Goal: Use online tool/utility: Utilize a website feature to perform a specific function

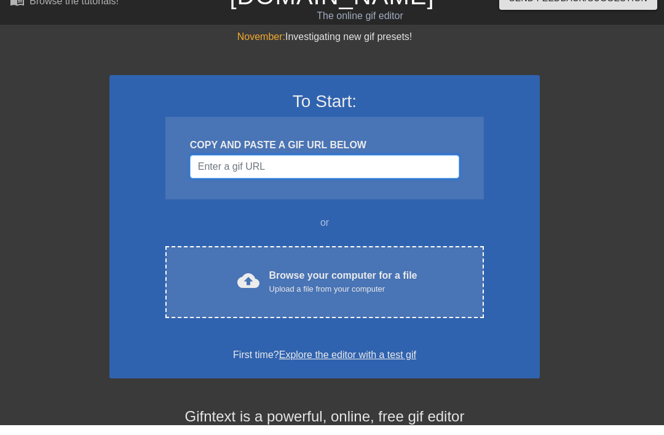
scroll to position [10, 0]
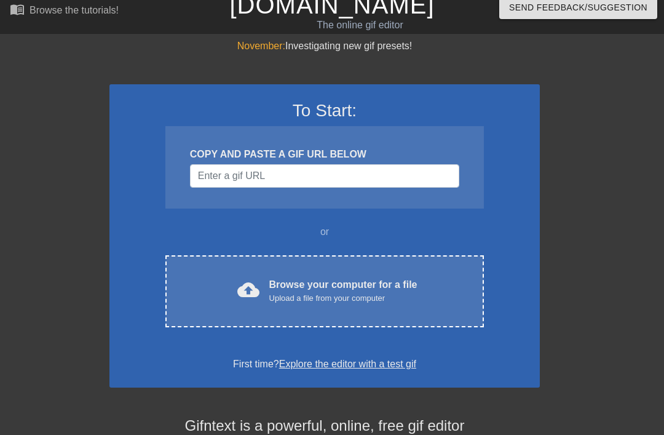
click at [442, 278] on div "cloud_upload Browse your computer for a file Upload a file from your computer" at bounding box center [324, 291] width 267 height 28
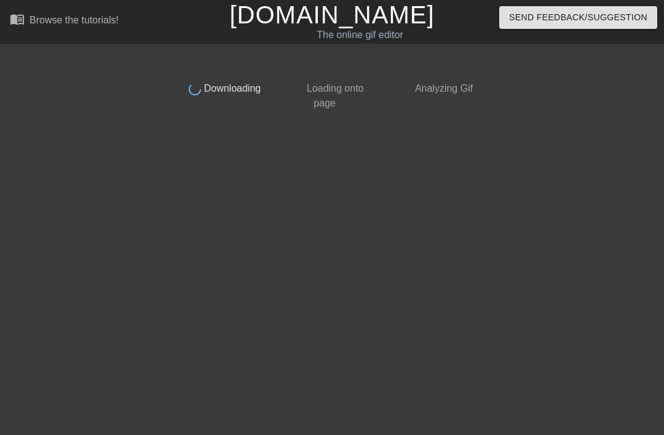
scroll to position [0, 0]
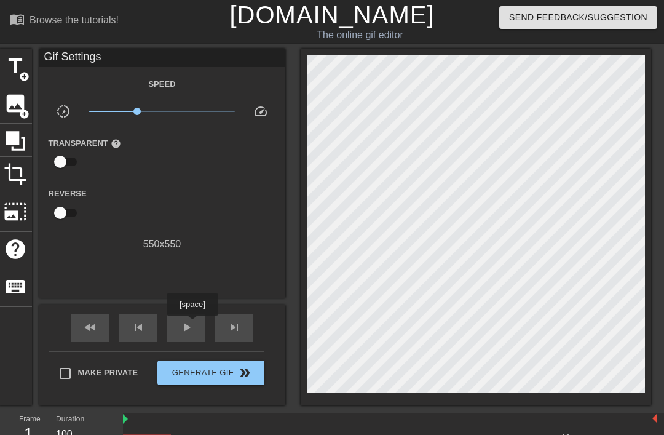
click at [194, 324] on div "play_arrow" at bounding box center [186, 328] width 38 height 28
click at [10, 106] on span "image" at bounding box center [15, 103] width 23 height 23
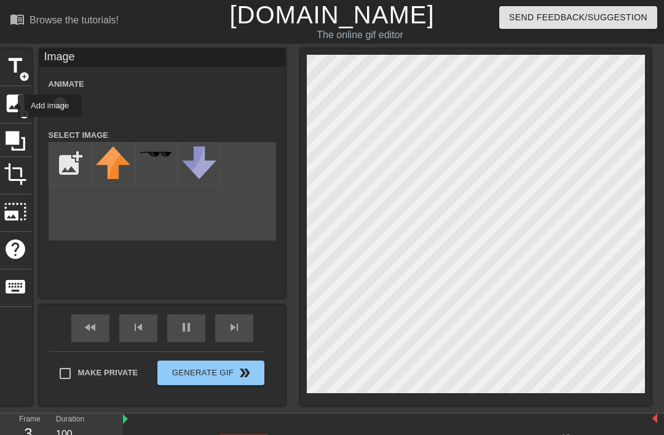
click at [65, 165] on input "file" at bounding box center [70, 164] width 42 height 42
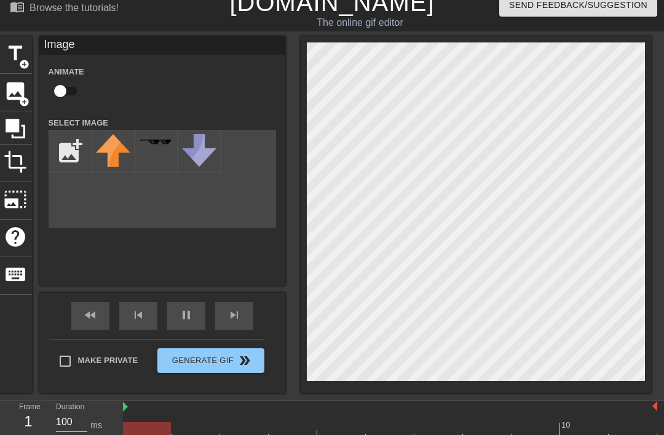
click at [63, 147] on input "file" at bounding box center [70, 151] width 42 height 42
click at [178, 316] on div "pause" at bounding box center [186, 316] width 38 height 28
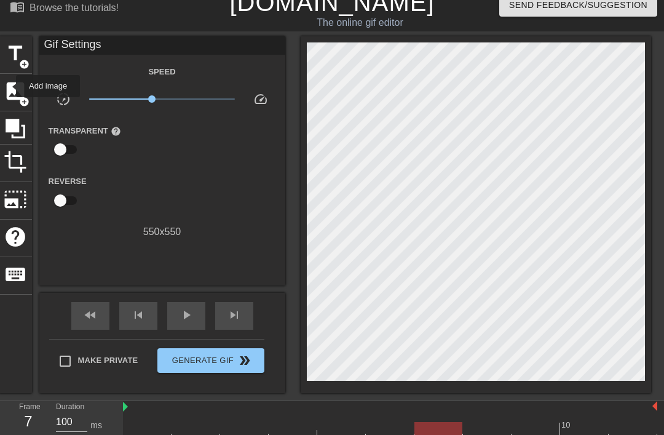
click at [8, 86] on span "image" at bounding box center [15, 90] width 23 height 23
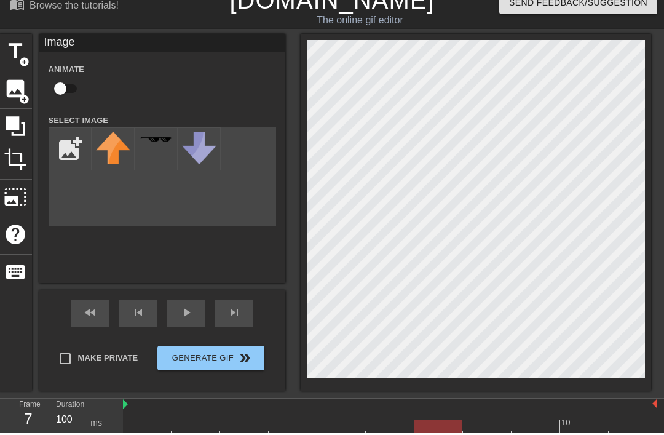
scroll to position [33, 0]
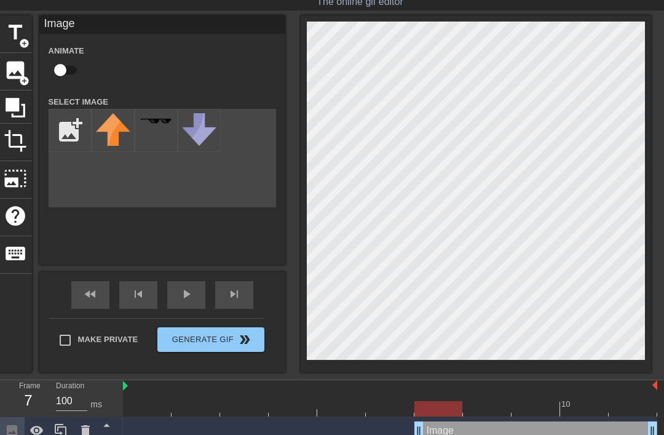
click at [86, 430] on icon at bounding box center [85, 430] width 9 height 11
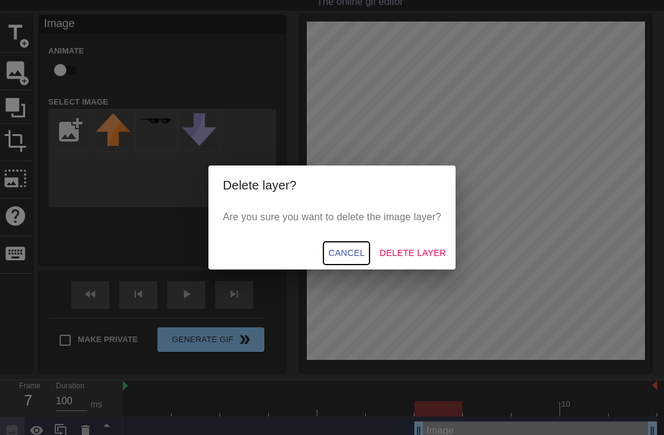
click at [352, 261] on span "Cancel" at bounding box center [346, 252] width 36 height 15
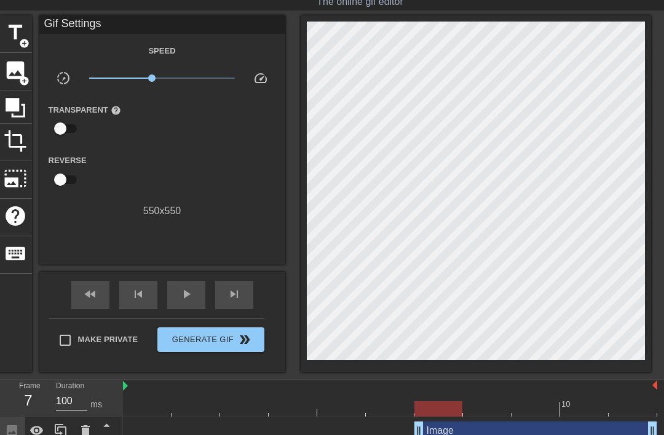
click at [487, 431] on div "Image drag_handle drag_handle" at bounding box center [536, 430] width 243 height 18
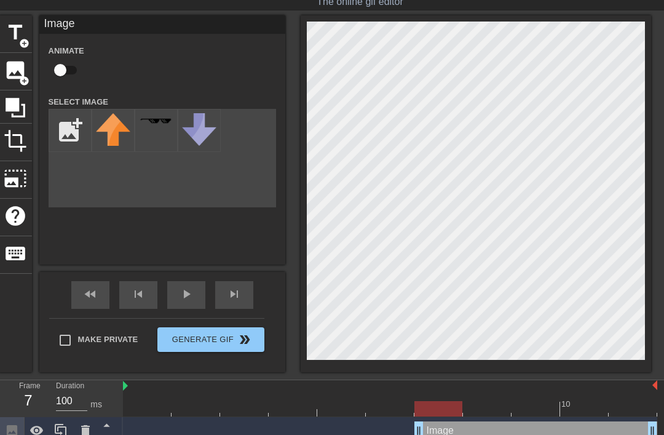
click at [87, 431] on icon at bounding box center [85, 430] width 9 height 11
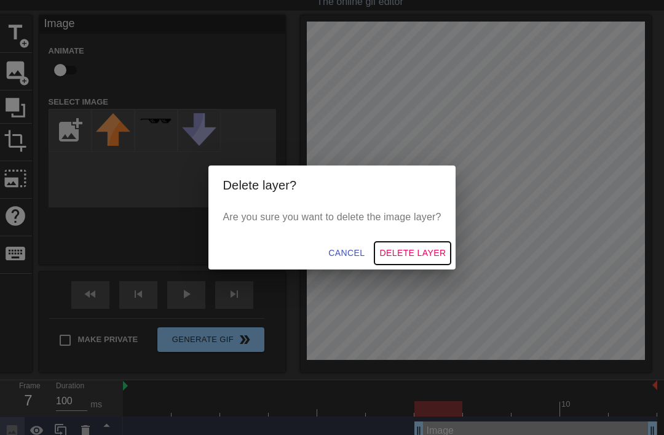
click at [430, 261] on span "Delete Layer" at bounding box center [413, 252] width 66 height 15
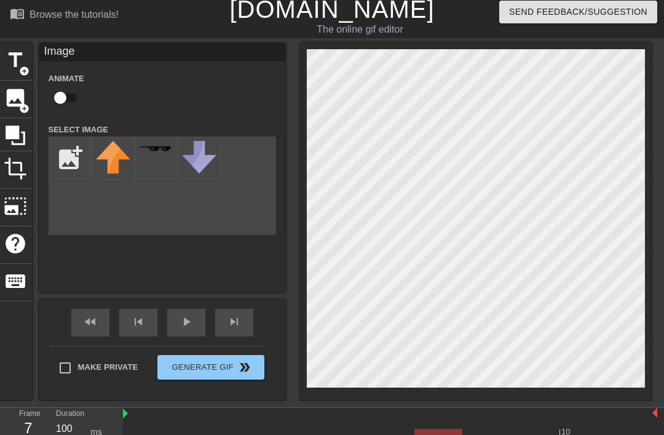
click at [451, 432] on div at bounding box center [439, 436] width 48 height 15
click at [162, 400] on div "menu_book Browse the tutorials! [DOMAIN_NAME] The online gif editor Send Feedba…" at bounding box center [332, 233] width 664 height 478
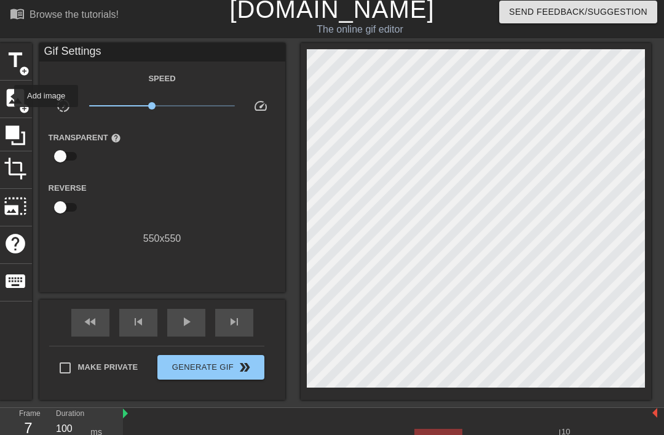
click at [6, 96] on span "image" at bounding box center [15, 97] width 23 height 23
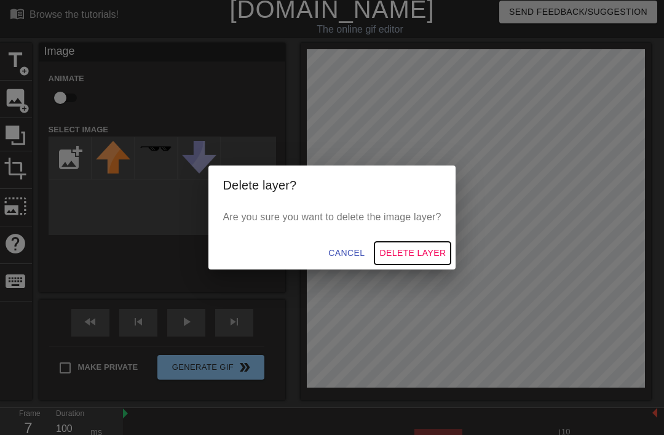
click at [421, 261] on span "Delete Layer" at bounding box center [413, 252] width 66 height 15
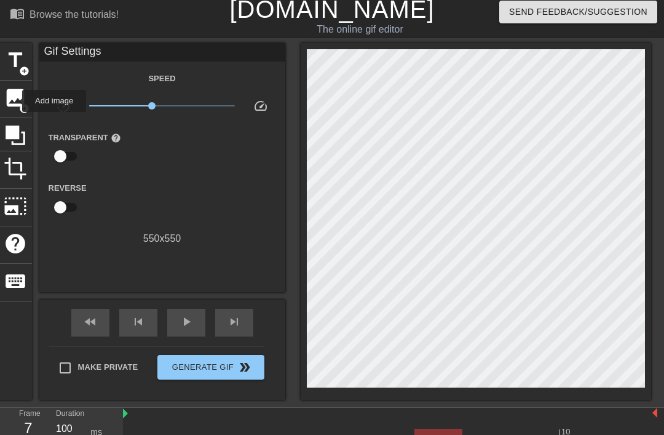
click at [14, 101] on span "image" at bounding box center [15, 97] width 23 height 23
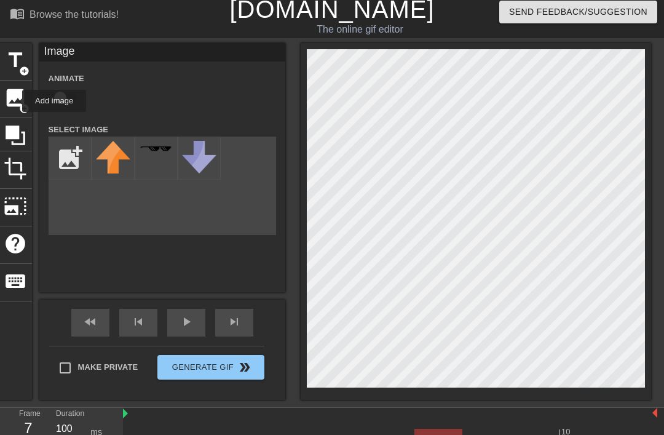
click at [66, 162] on input "file" at bounding box center [70, 158] width 42 height 42
type input "C:\fakepath\IMG_0109.jpeg"
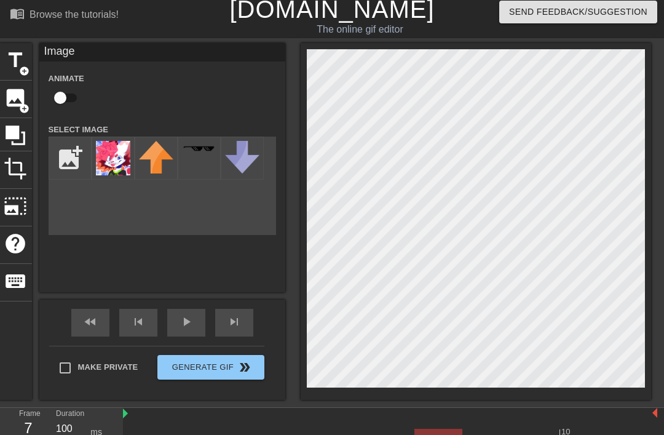
click at [109, 160] on img at bounding box center [113, 158] width 34 height 34
click at [567, 404] on div "menu_book Browse the tutorials! [DOMAIN_NAME] The online gif editor Send Feedba…" at bounding box center [332, 247] width 664 height 506
click at [390, 418] on div at bounding box center [390, 414] width 535 height 12
click at [298, 399] on div "title add_circle image add_circle crop photo_size_select_large help keyboard Im…" at bounding box center [325, 221] width 653 height 357
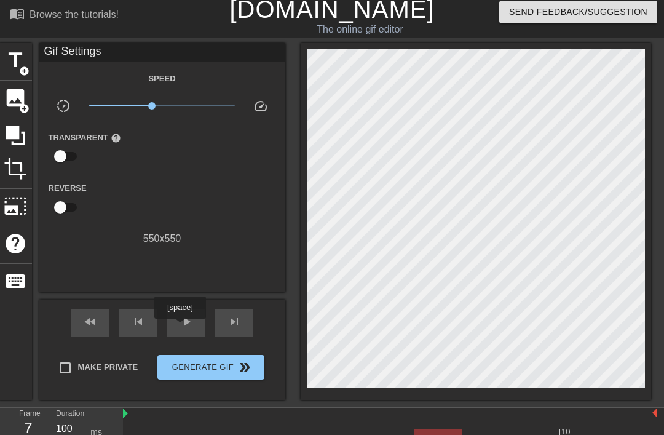
click at [181, 327] on span "play_arrow" at bounding box center [186, 321] width 15 height 15
click at [183, 327] on span "pause" at bounding box center [186, 321] width 15 height 15
click at [187, 321] on span "play_arrow" at bounding box center [186, 321] width 15 height 15
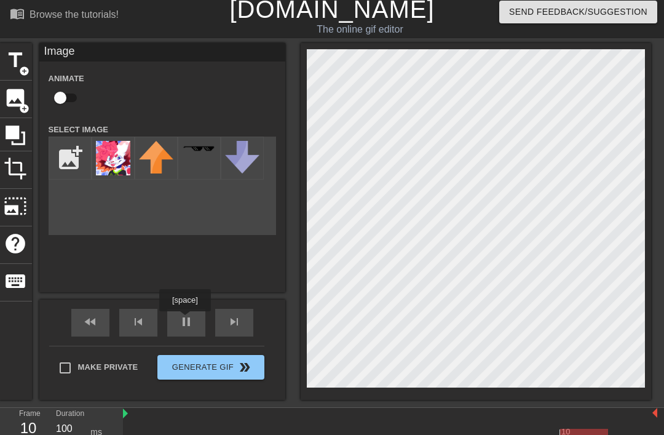
click at [186, 320] on span "pause" at bounding box center [186, 321] width 15 height 15
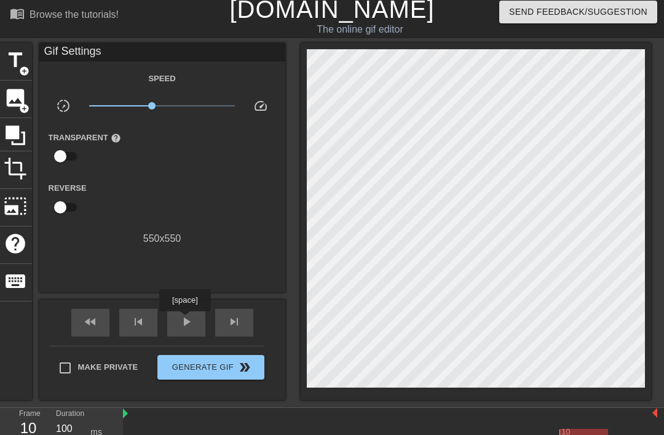
click at [63, 367] on input "Make Private" at bounding box center [65, 368] width 26 height 26
checkbox input "true"
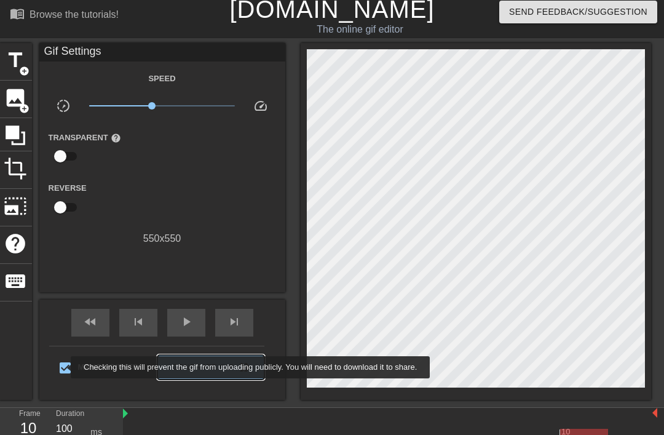
click at [188, 370] on span "Generate Gif double_arrow" at bounding box center [210, 367] width 97 height 15
